Goal: Information Seeking & Learning: Learn about a topic

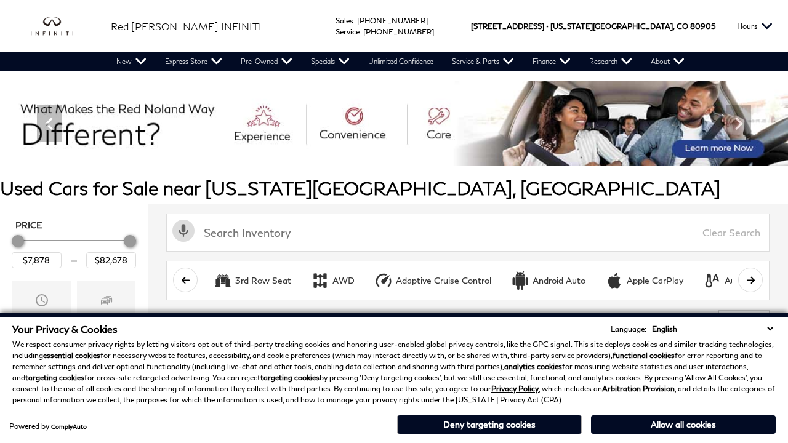
scroll to position [513, 0]
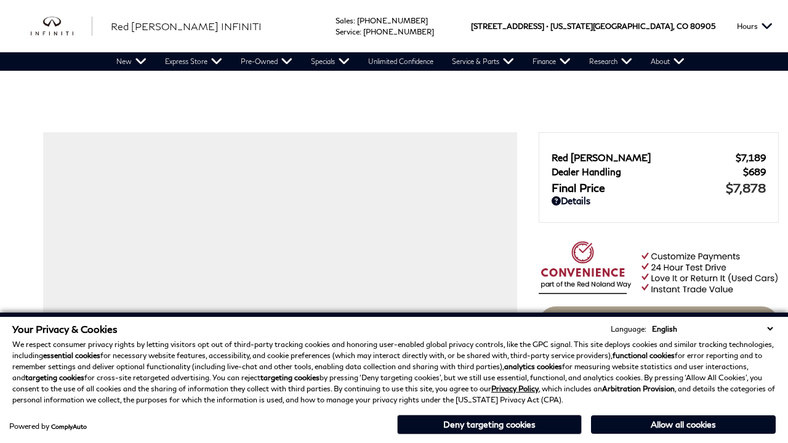
scroll to position [1221, 0]
